Goal: Task Accomplishment & Management: Complete application form

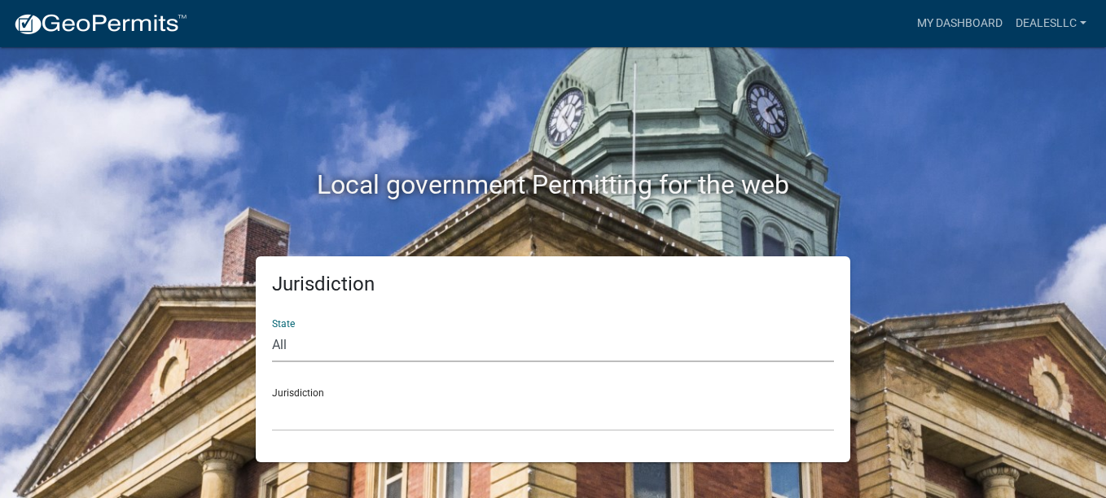
click at [330, 347] on select "All [US_STATE] [US_STATE] [US_STATE] [US_STATE] [US_STATE] [US_STATE] [US_STATE…" at bounding box center [553, 345] width 562 height 33
select select "[US_STATE]"
click at [272, 329] on select "All [US_STATE] [US_STATE] [US_STATE] [US_STATE] [US_STATE] [US_STATE] [US_STATE…" at bounding box center [553, 345] width 562 height 33
click at [327, 420] on select "[GEOGRAPHIC_DATA], [US_STATE] [GEOGRAPHIC_DATA], [US_STATE]" at bounding box center [553, 414] width 562 height 33
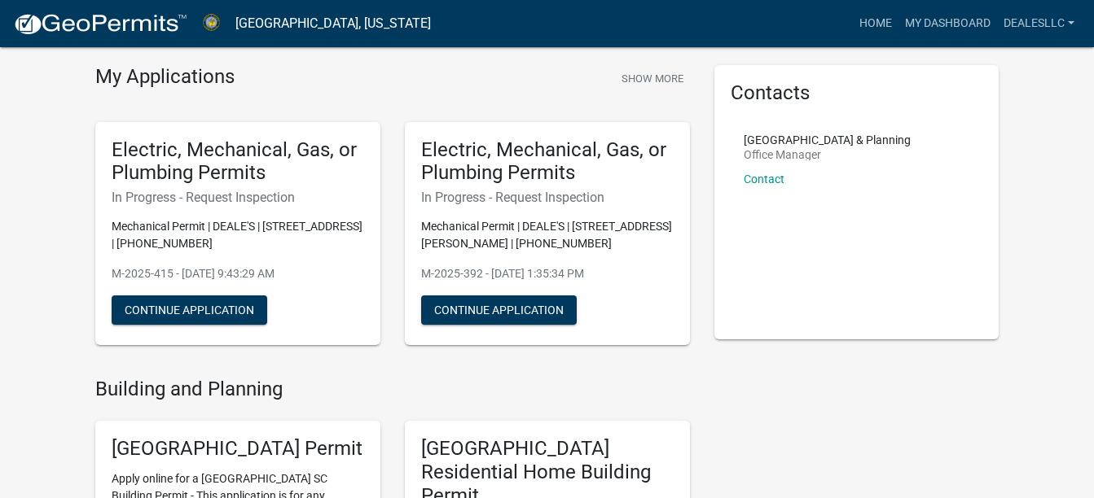
scroll to position [50, 0]
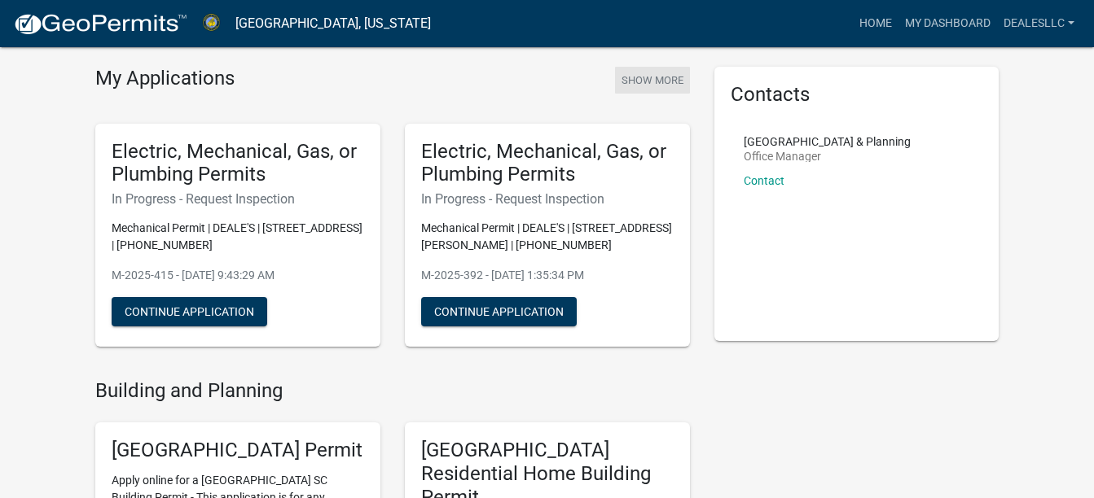
click at [651, 80] on button "Show More" at bounding box center [652, 80] width 75 height 27
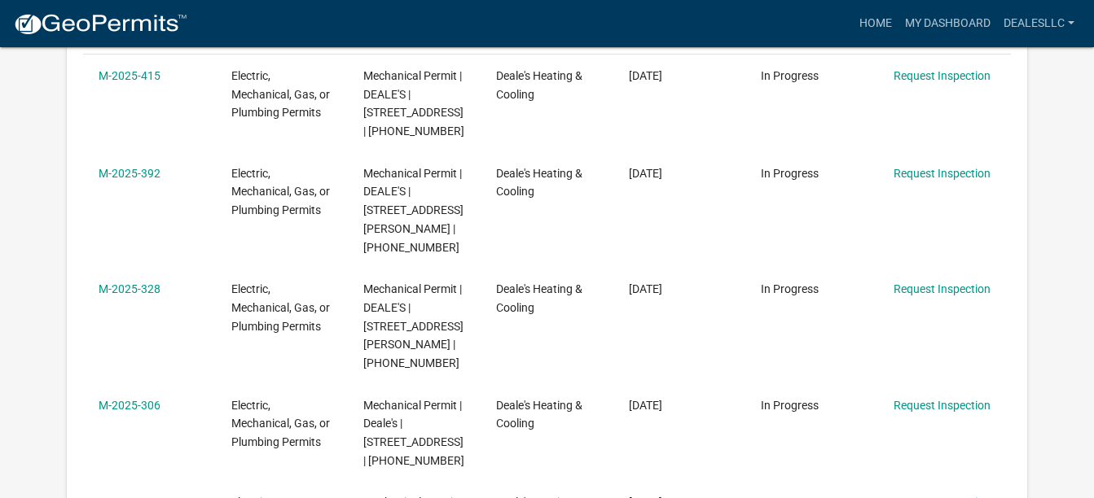
scroll to position [358, 0]
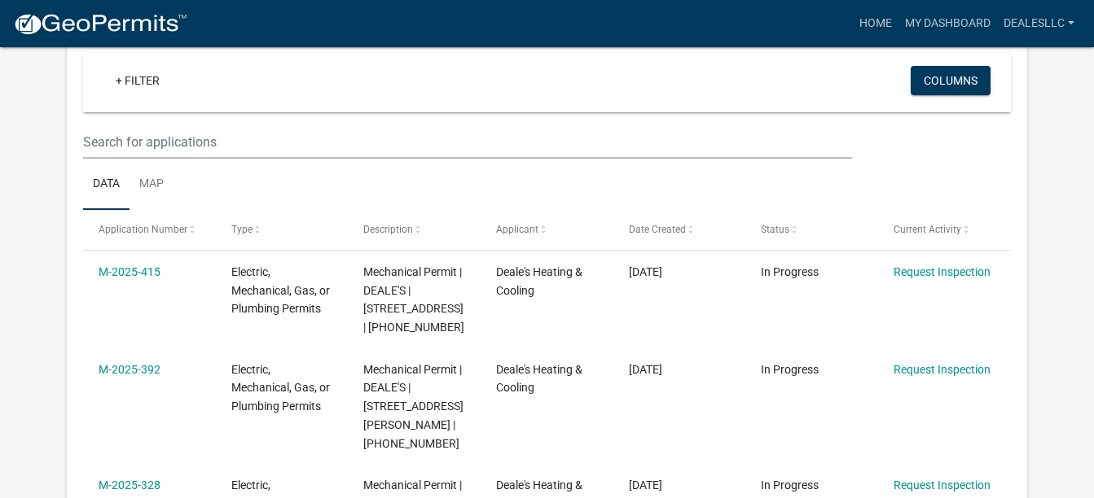
scroll to position [0, 0]
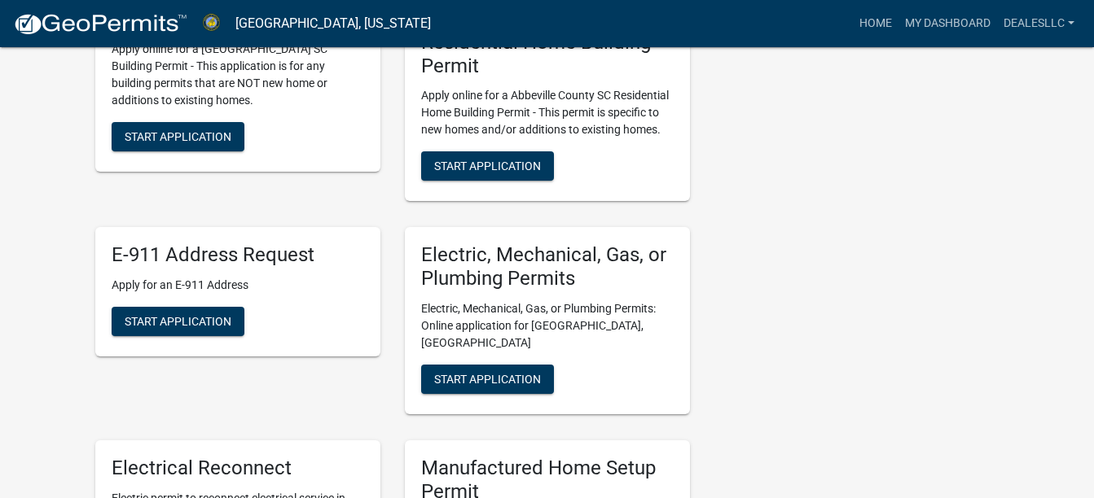
scroll to position [485, 0]
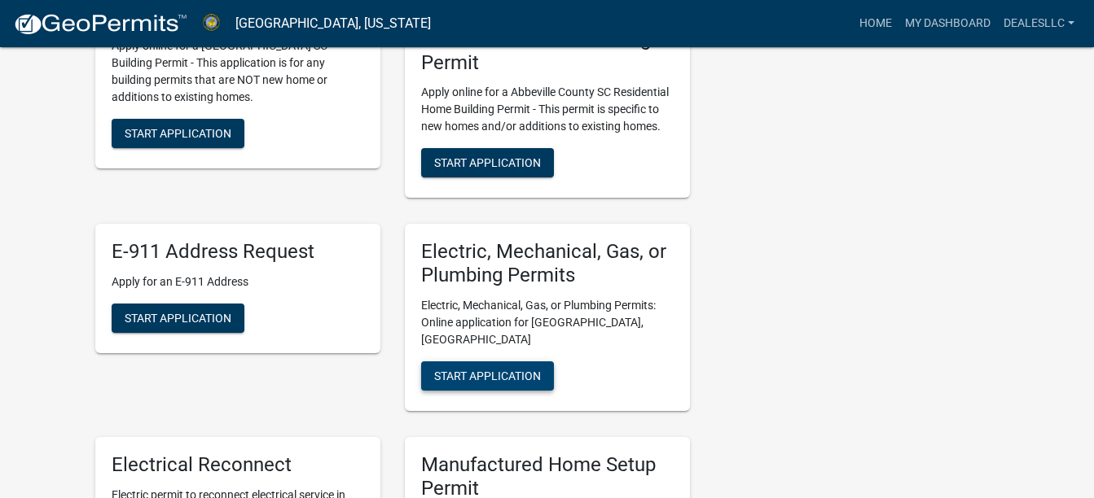
click at [469, 370] on span "Start Application" at bounding box center [487, 376] width 107 height 13
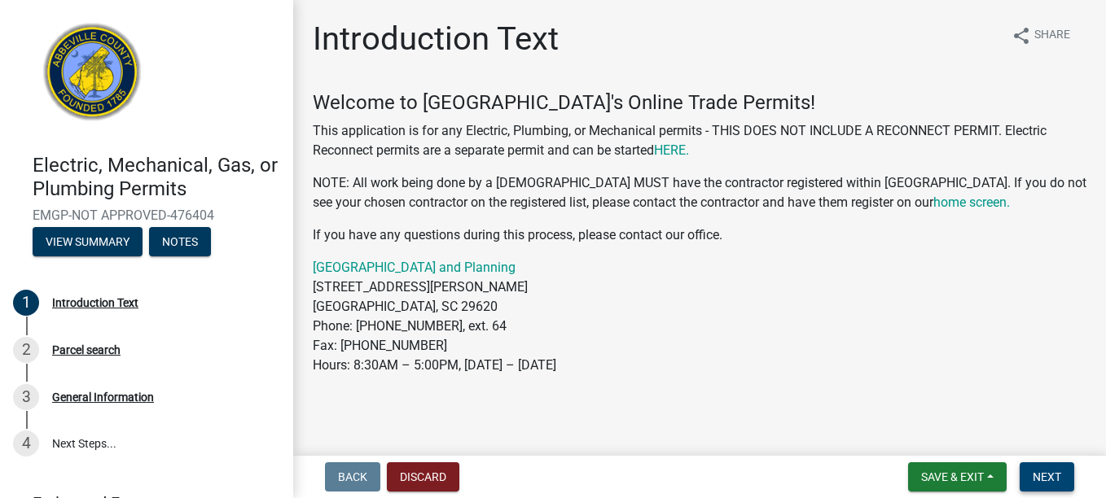
click at [1039, 482] on span "Next" at bounding box center [1047, 477] width 29 height 13
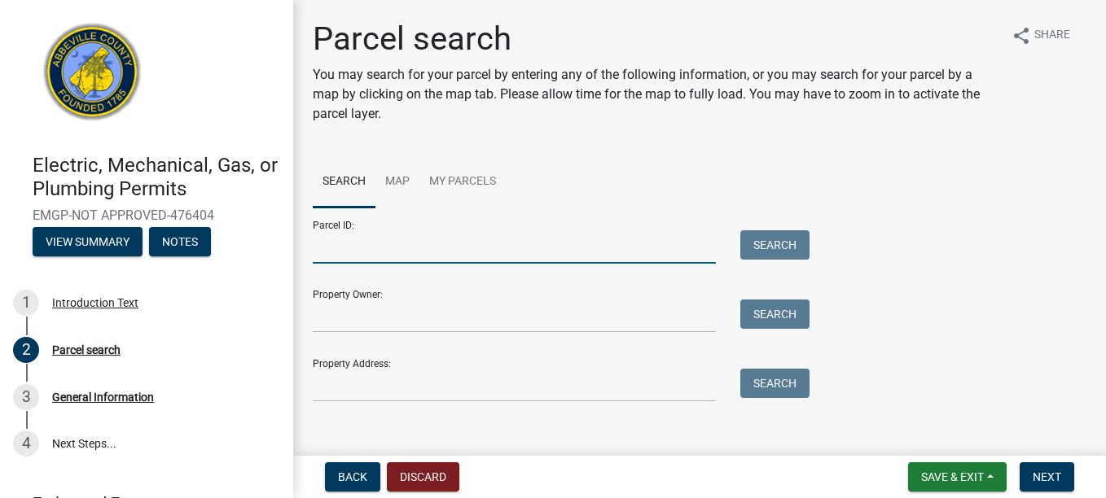
click at [499, 248] on input "Parcel ID:" at bounding box center [514, 247] width 403 height 33
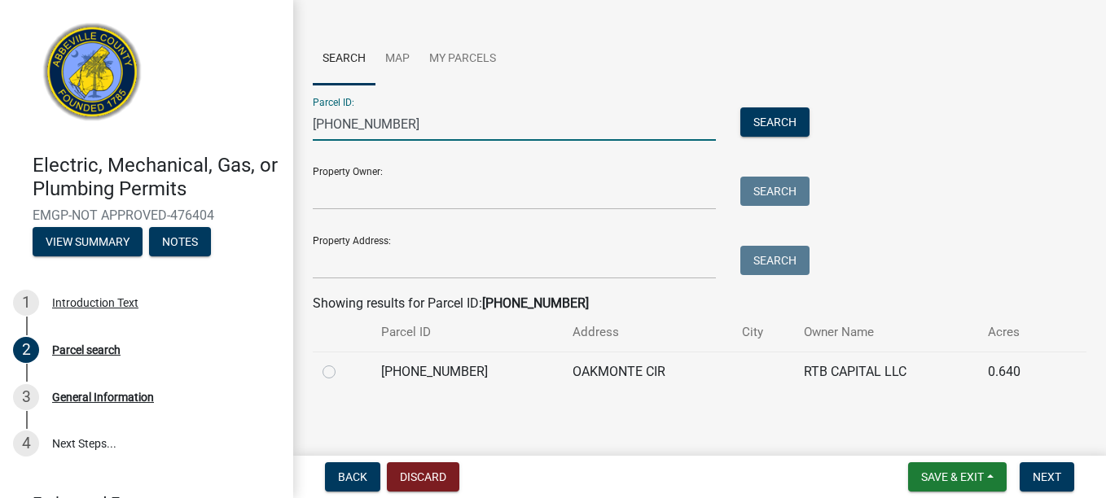
scroll to position [129, 0]
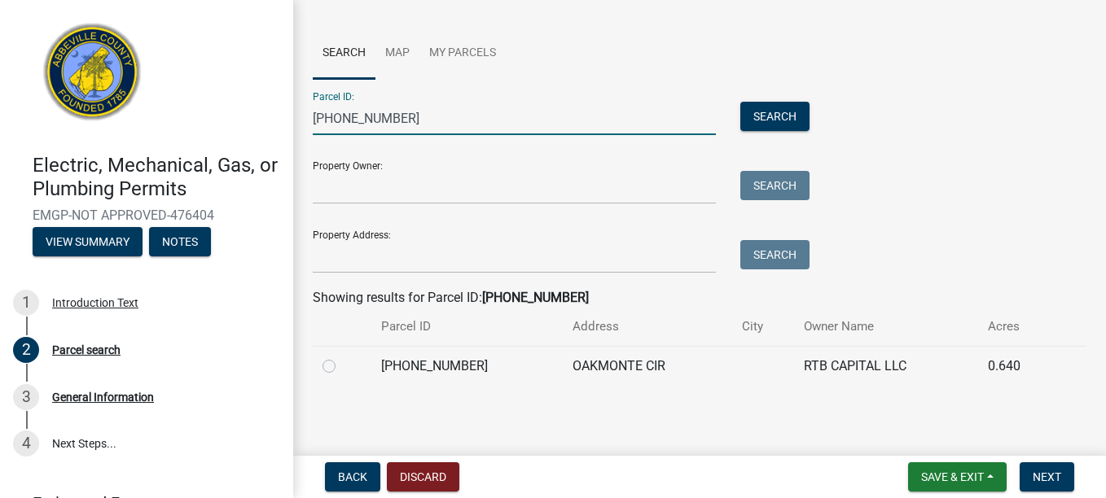
type input "[PHONE_NUMBER]"
click at [342, 357] on label at bounding box center [342, 357] width 0 height 0
click at [342, 366] on input "radio" at bounding box center [347, 362] width 11 height 11
radio input "true"
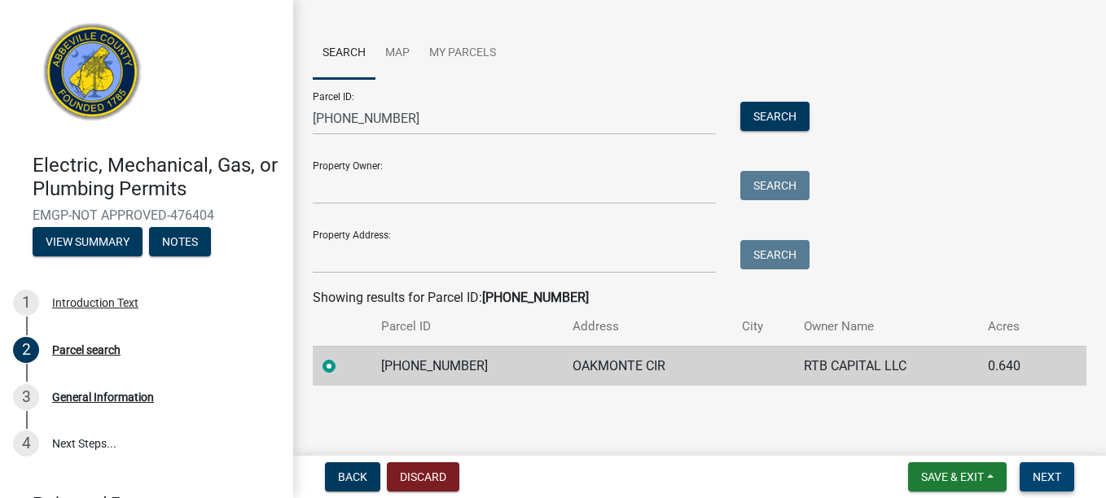
click at [1048, 477] on span "Next" at bounding box center [1047, 477] width 29 height 13
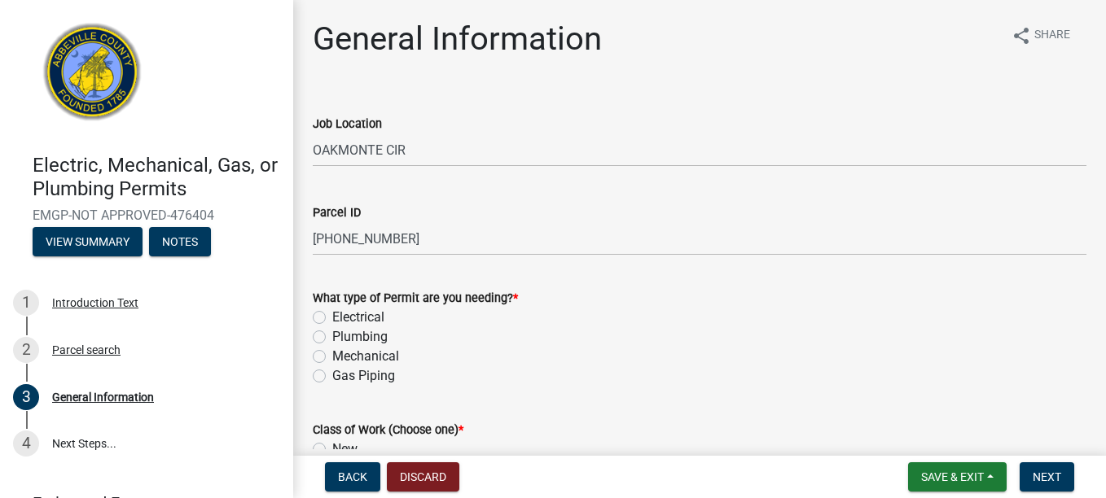
click at [332, 353] on label "Mechanical" at bounding box center [365, 357] width 67 height 20
click at [332, 353] on input "Mechanical" at bounding box center [337, 352] width 11 height 11
radio input "true"
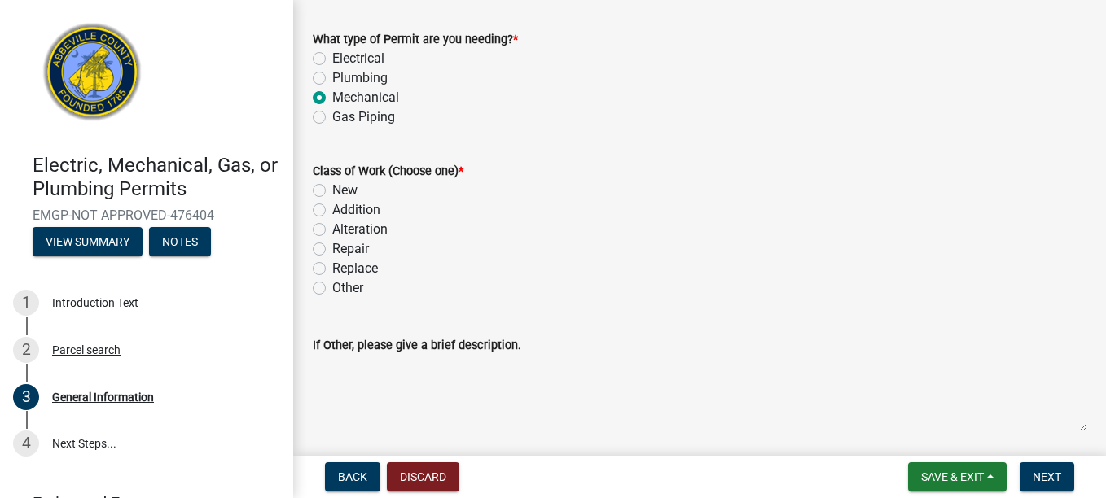
scroll to position [270, 0]
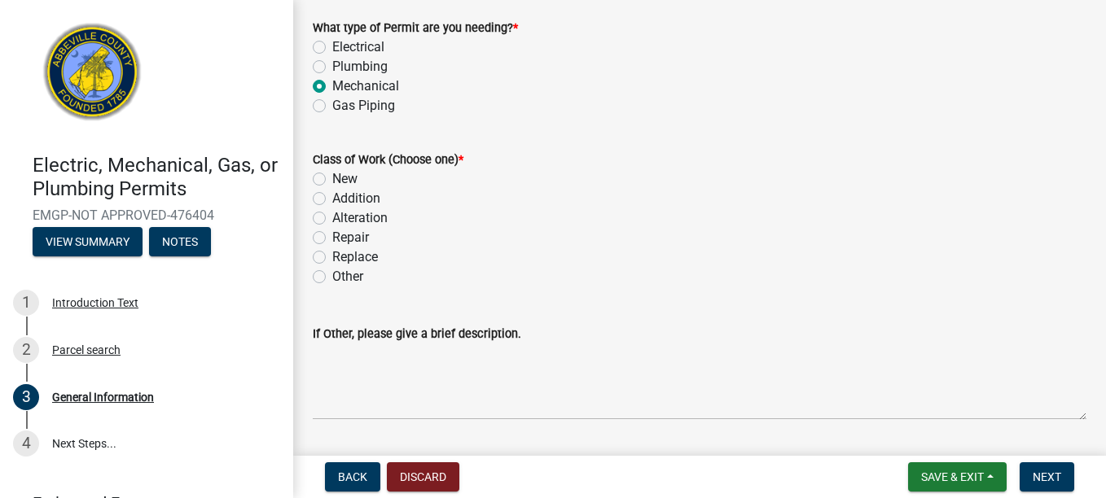
click at [332, 185] on label "New" at bounding box center [344, 179] width 25 height 20
click at [332, 180] on input "New" at bounding box center [337, 174] width 11 height 11
radio input "true"
click at [1050, 486] on button "Next" at bounding box center [1047, 477] width 55 height 29
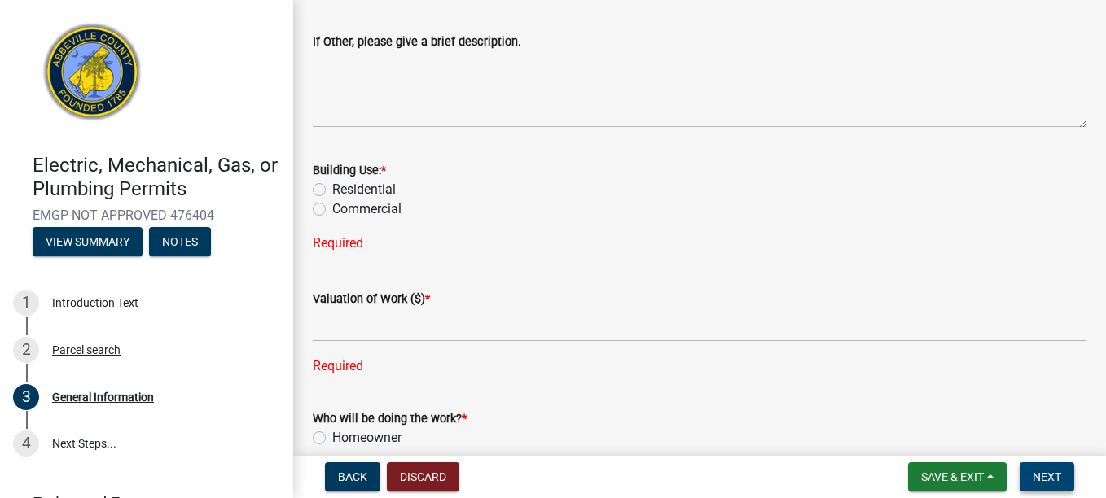
scroll to position [586, 0]
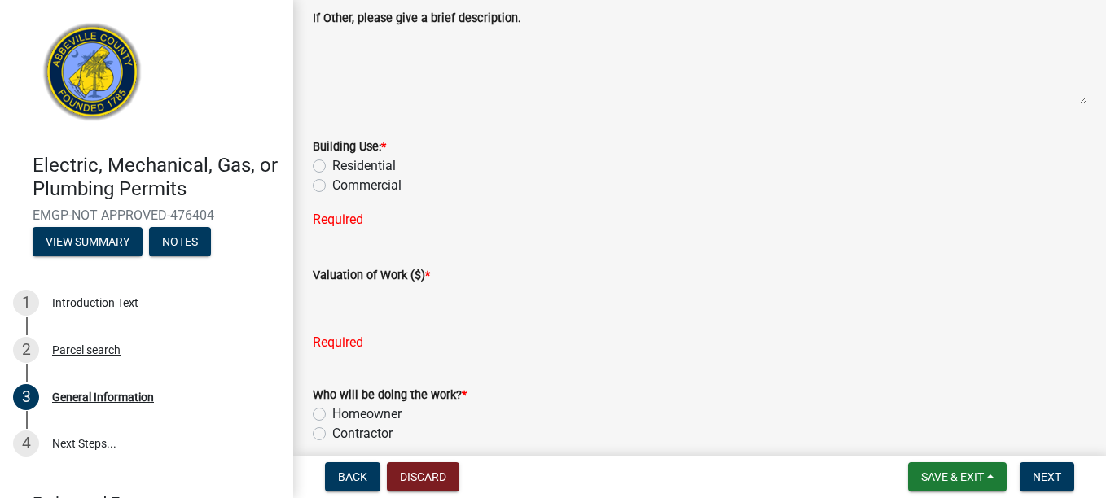
click at [332, 167] on label "Residential" at bounding box center [364, 166] width 64 height 20
click at [332, 167] on input "Residential" at bounding box center [337, 161] width 11 height 11
radio input "true"
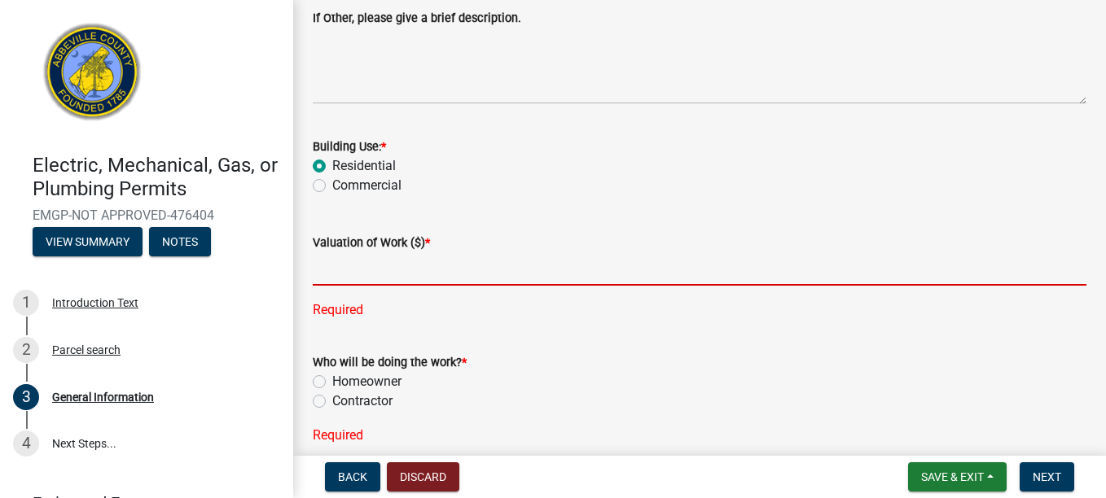
click at [444, 274] on input "text" at bounding box center [700, 268] width 774 height 33
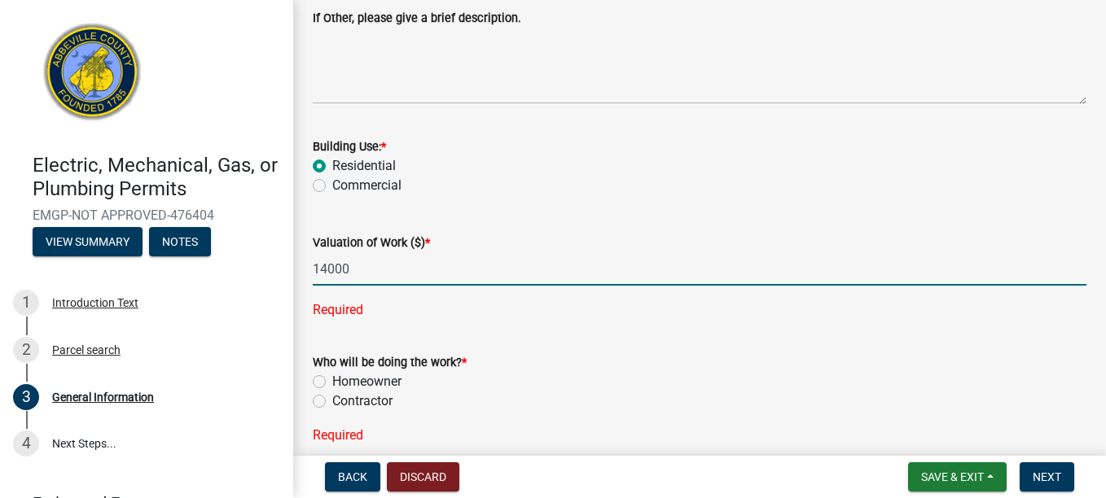
type input "14000"
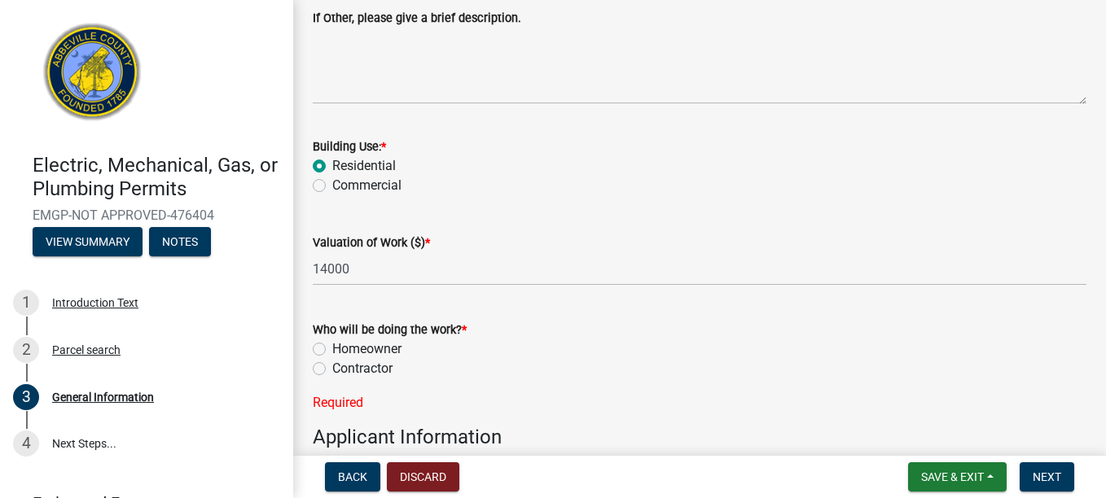
click at [332, 373] on label "Contractor" at bounding box center [362, 369] width 60 height 20
click at [332, 370] on input "Contractor" at bounding box center [337, 364] width 11 height 11
radio input "true"
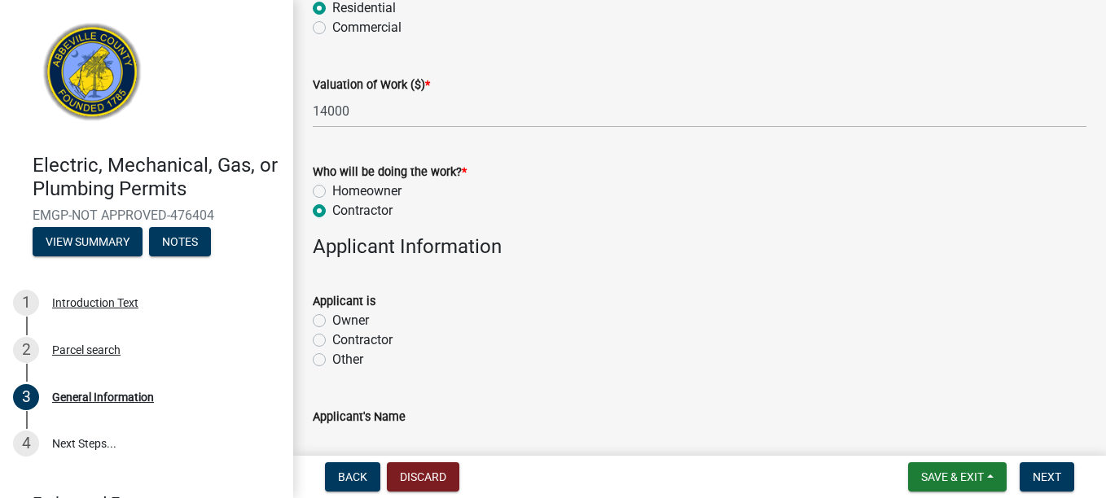
scroll to position [763, 0]
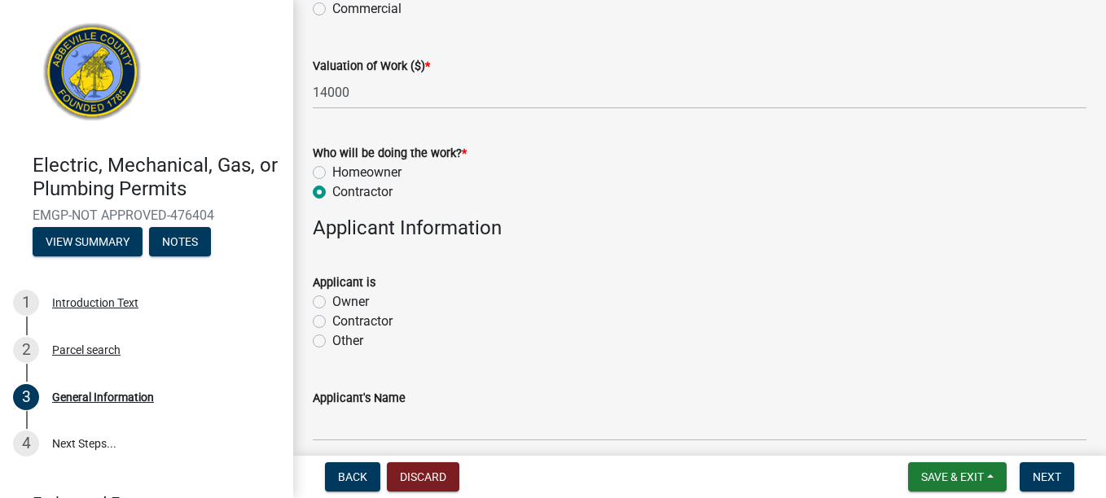
click at [336, 321] on label "Contractor" at bounding box center [362, 322] width 60 height 20
click at [336, 321] on input "Contractor" at bounding box center [337, 317] width 11 height 11
radio input "true"
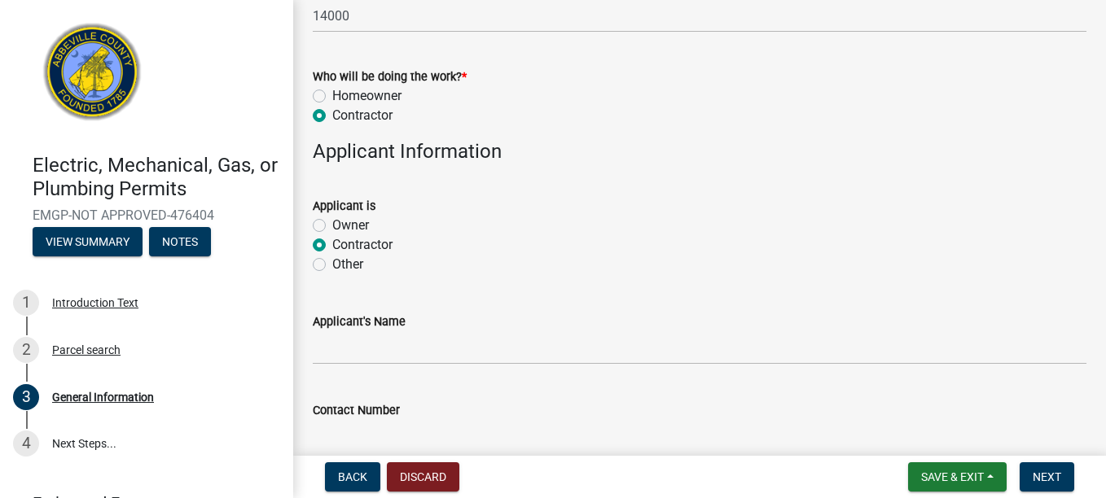
scroll to position [896, 0]
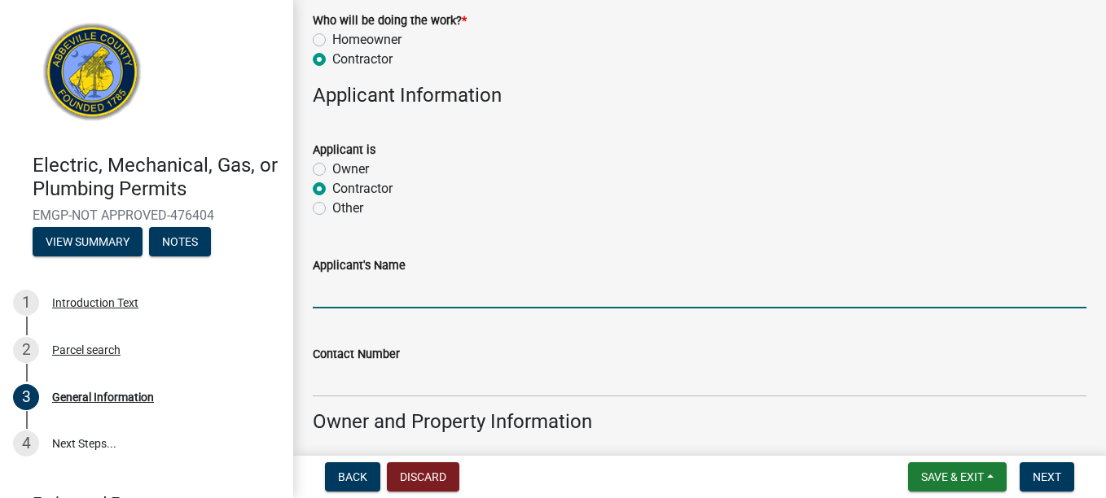
click at [434, 298] on input "Applicant's Name" at bounding box center [700, 291] width 774 height 33
type input "DEALE'S"
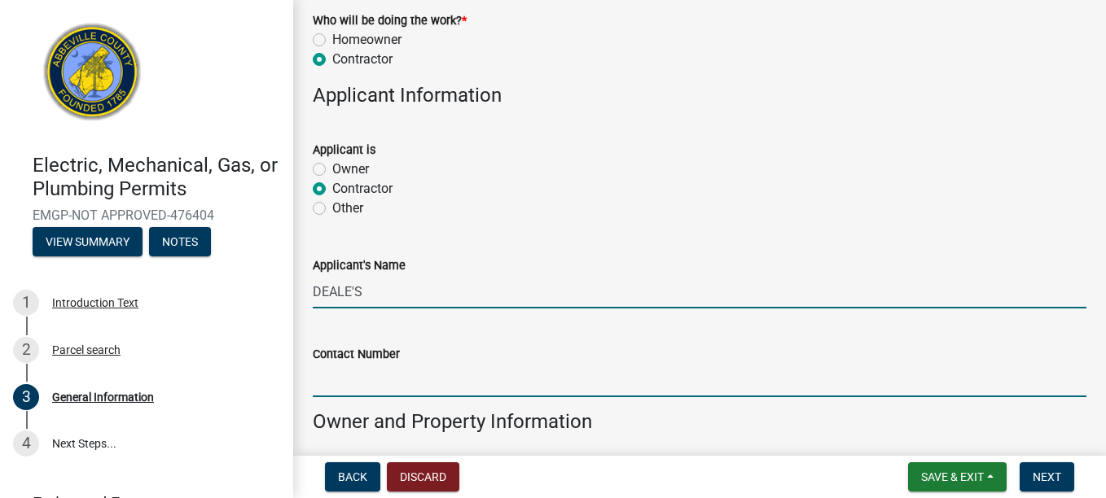
type input "8642276975"
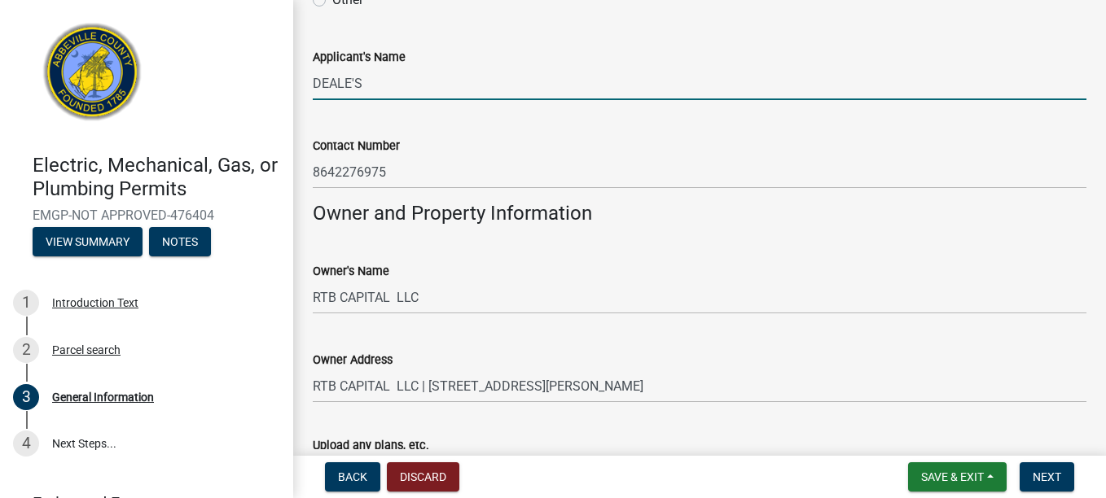
scroll to position [1105, 0]
click at [1031, 474] on button "Next" at bounding box center [1047, 477] width 55 height 29
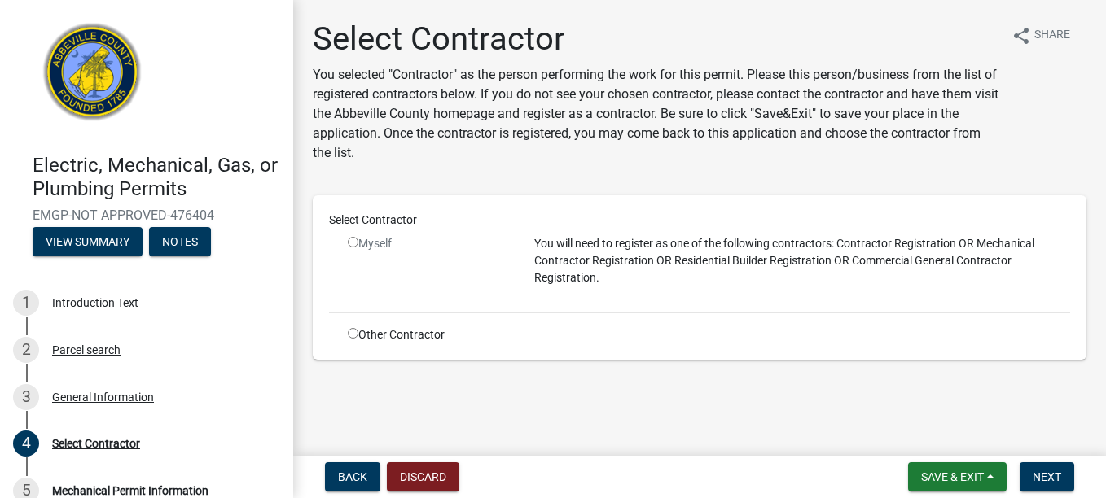
click at [351, 336] on input "radio" at bounding box center [353, 333] width 11 height 11
radio input "true"
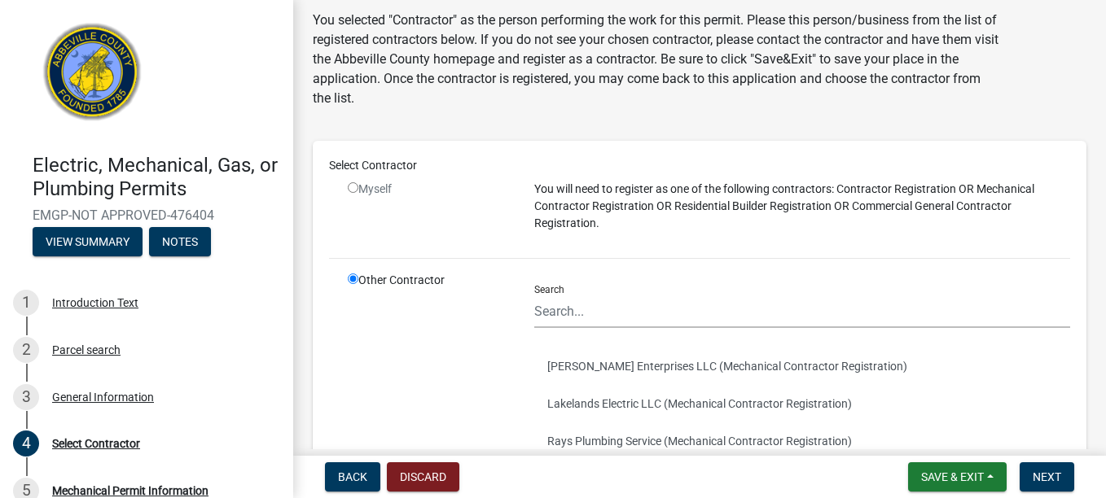
scroll to position [130, 0]
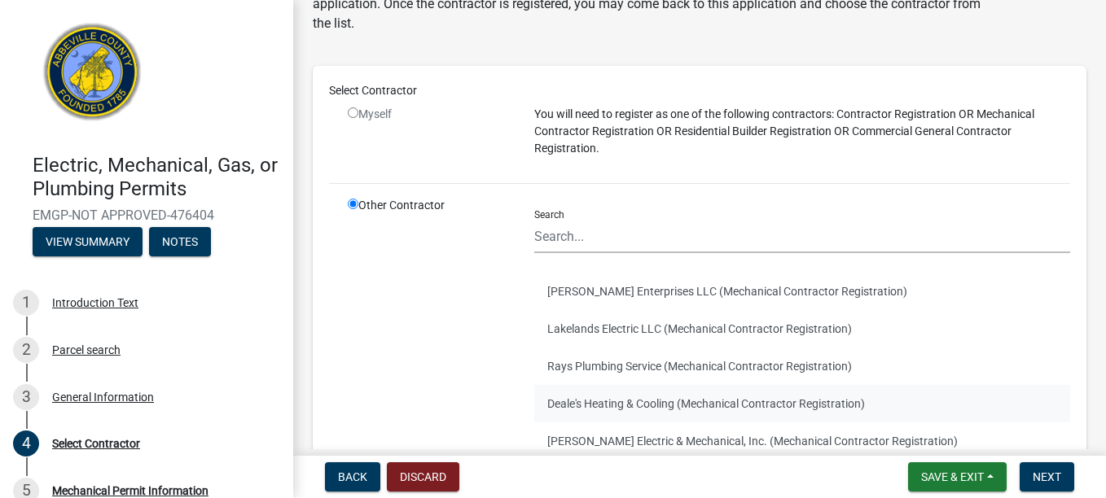
click at [630, 406] on button "Deale's Heating & Cooling (Mechanical Contractor Registration)" at bounding box center [802, 403] width 536 height 37
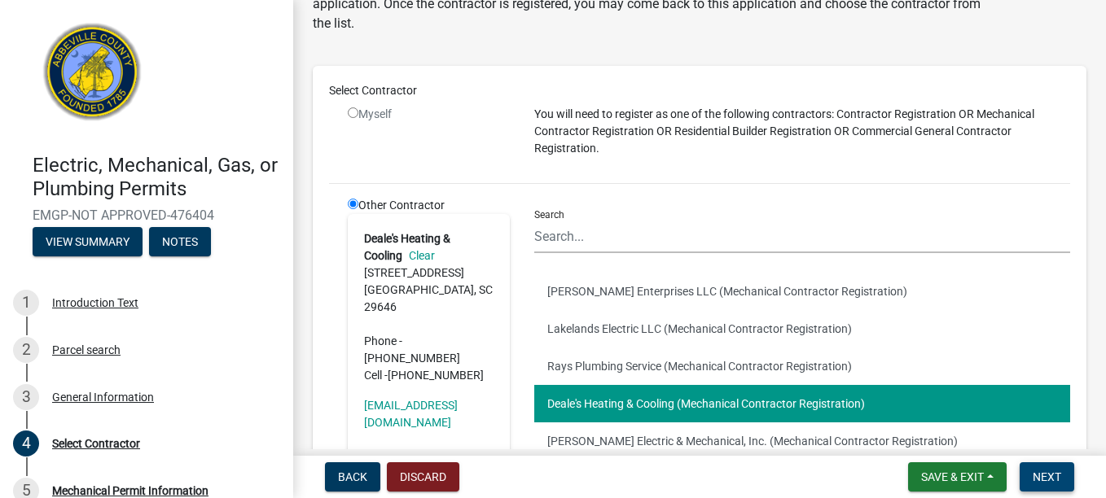
click at [1052, 482] on span "Next" at bounding box center [1047, 477] width 29 height 13
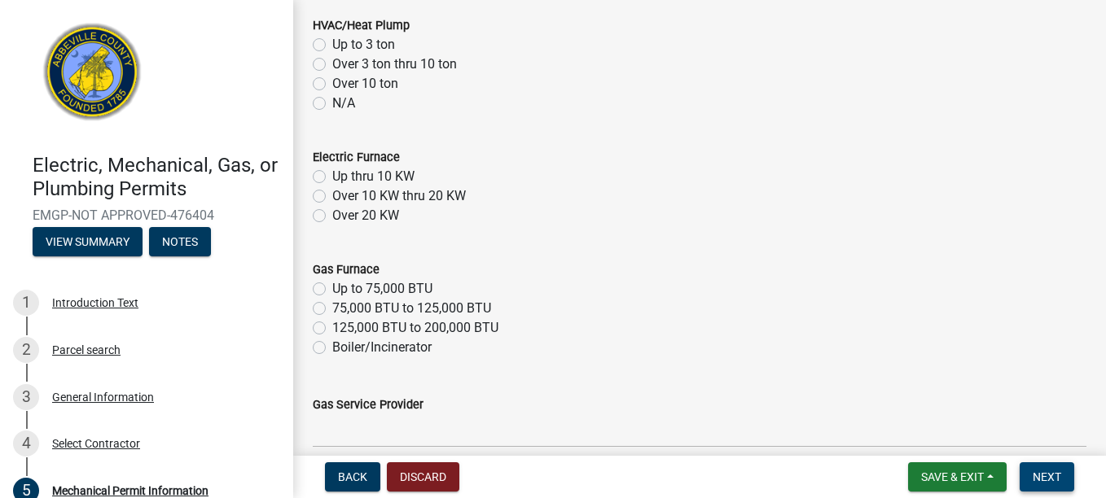
scroll to position [90, 0]
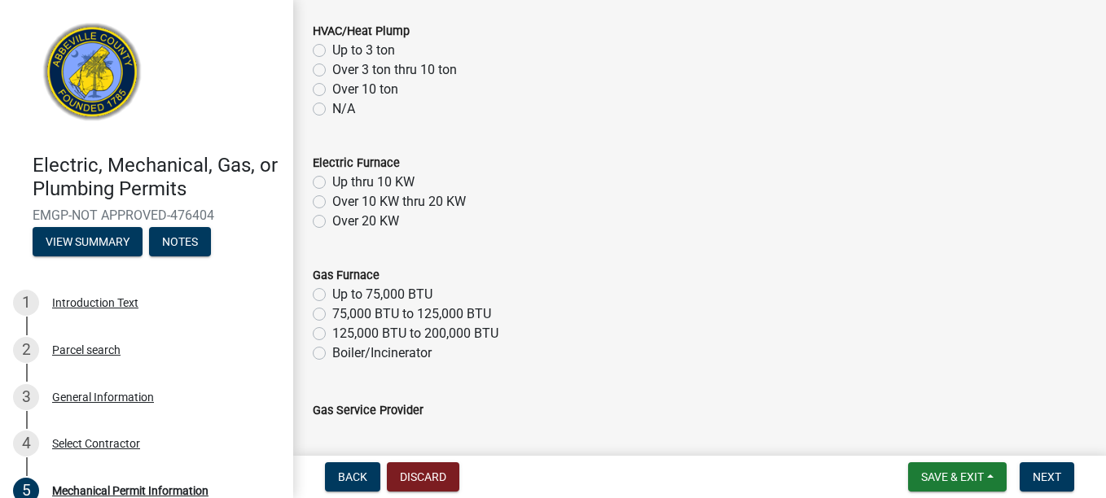
click at [332, 66] on label "Over 3 ton thru 10 ton" at bounding box center [394, 70] width 125 height 20
click at [332, 66] on input "Over 3 ton thru 10 ton" at bounding box center [337, 65] width 11 height 11
radio input "true"
click at [332, 309] on label "75,000 BTU to 125,000 BTU" at bounding box center [411, 315] width 159 height 20
click at [332, 309] on input "75,000 BTU to 125,000 BTU" at bounding box center [337, 310] width 11 height 11
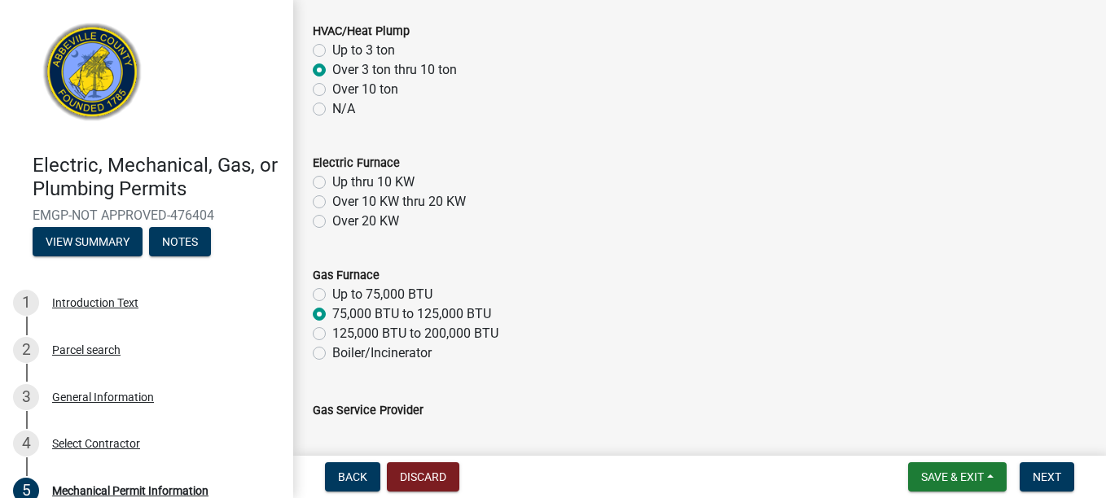
radio input "true"
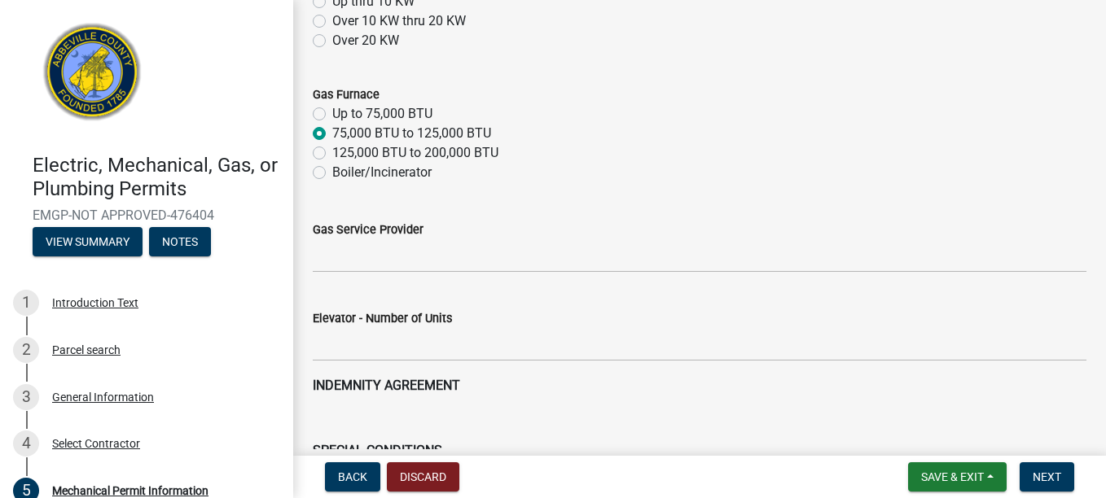
scroll to position [276, 0]
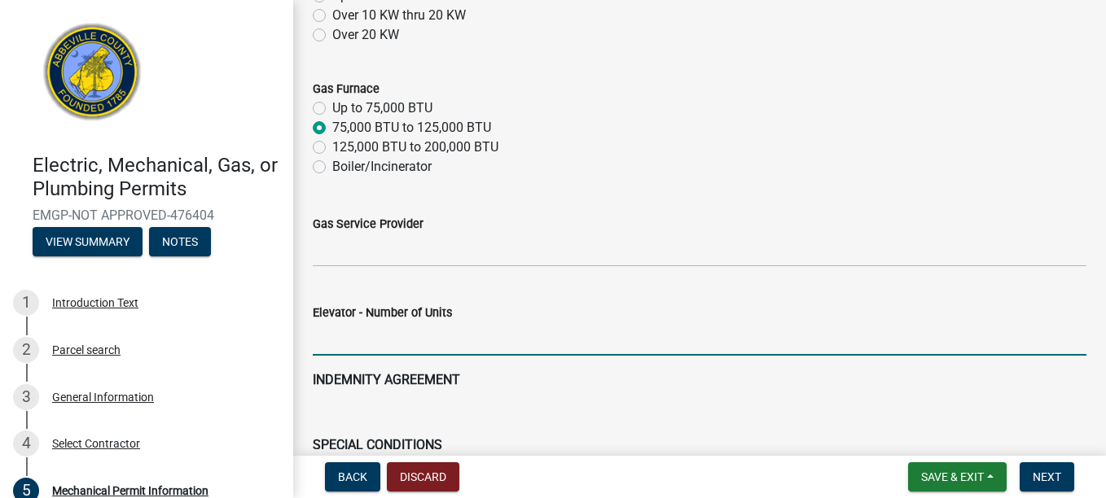
click at [776, 335] on input "text" at bounding box center [700, 339] width 774 height 33
type input "1"
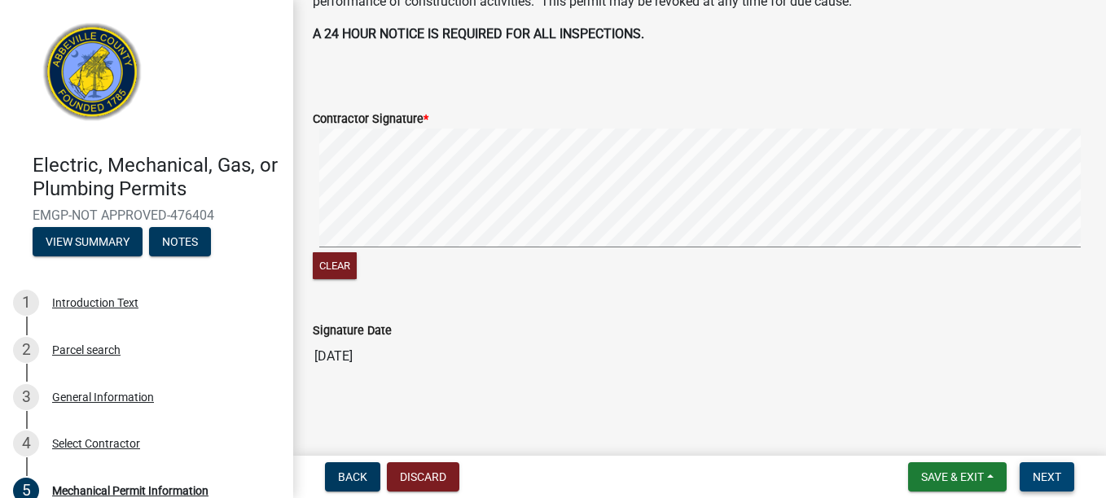
click at [1043, 480] on span "Next" at bounding box center [1047, 477] width 29 height 13
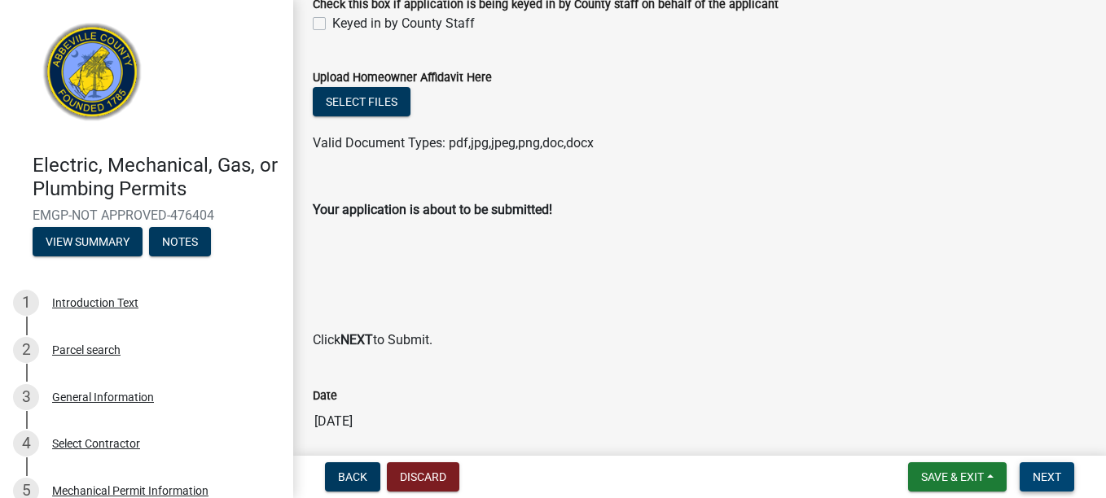
scroll to position [182, 0]
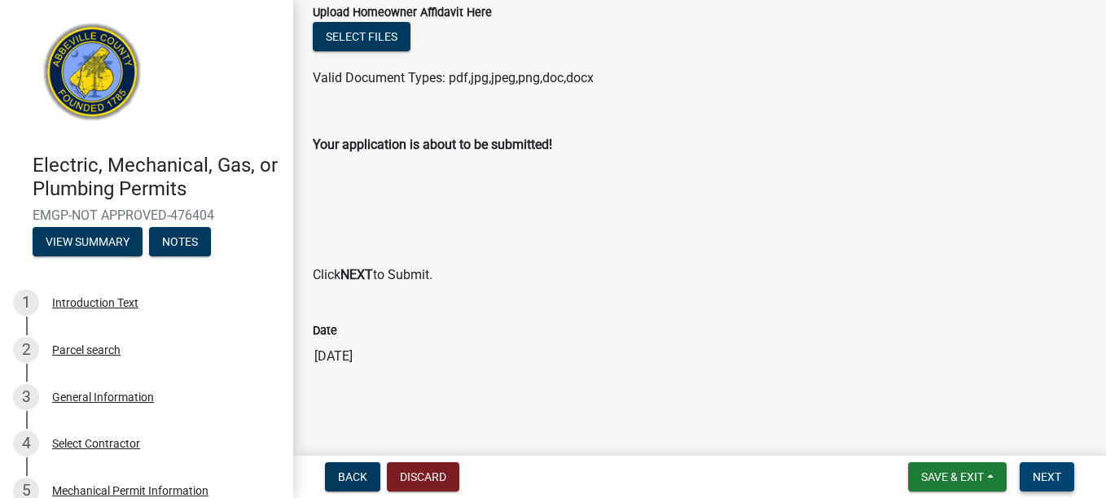
click at [1047, 480] on span "Next" at bounding box center [1047, 477] width 29 height 13
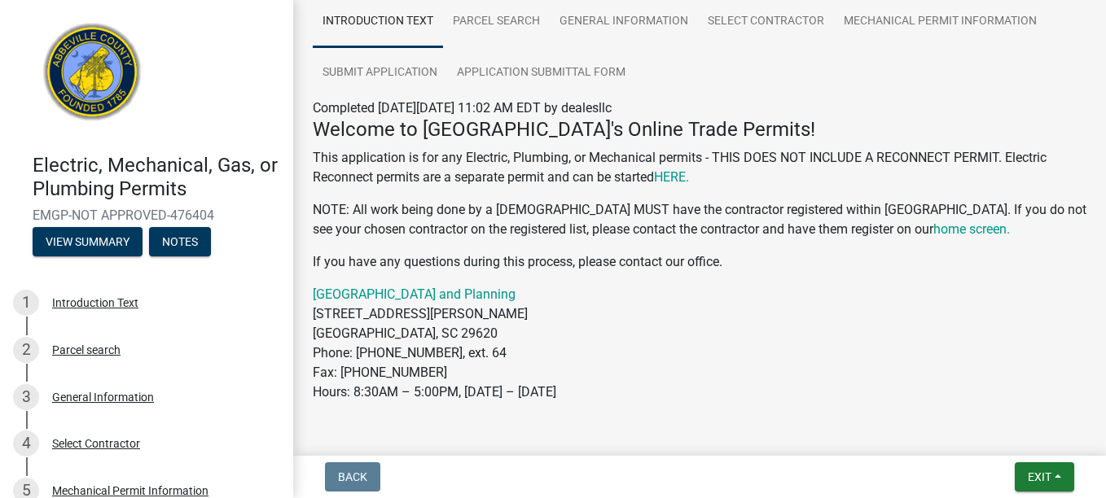
scroll to position [177, 0]
